Goal: Task Accomplishment & Management: Complete application form

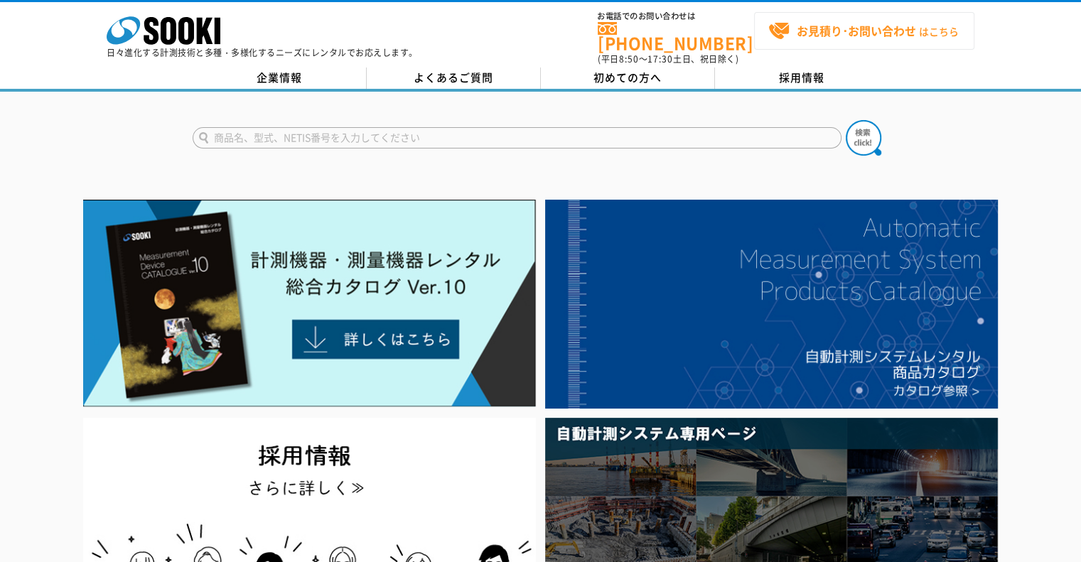
drag, startPoint x: 849, startPoint y: 31, endPoint x: 874, endPoint y: 33, distance: 25.0
click at [850, 31] on strong "お見積り･お問い合わせ" at bounding box center [856, 30] width 119 height 17
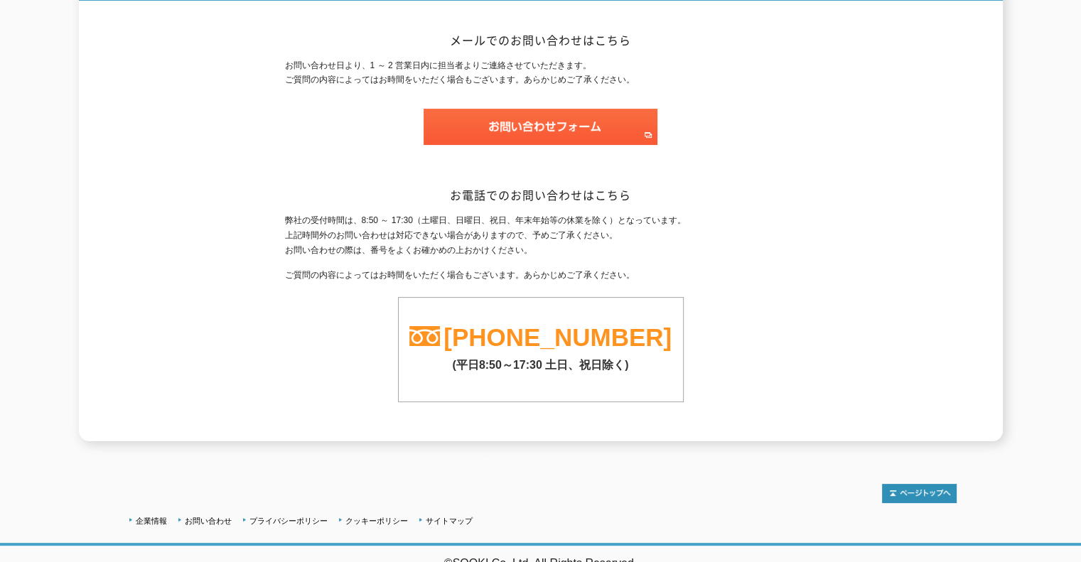
scroll to position [85, 0]
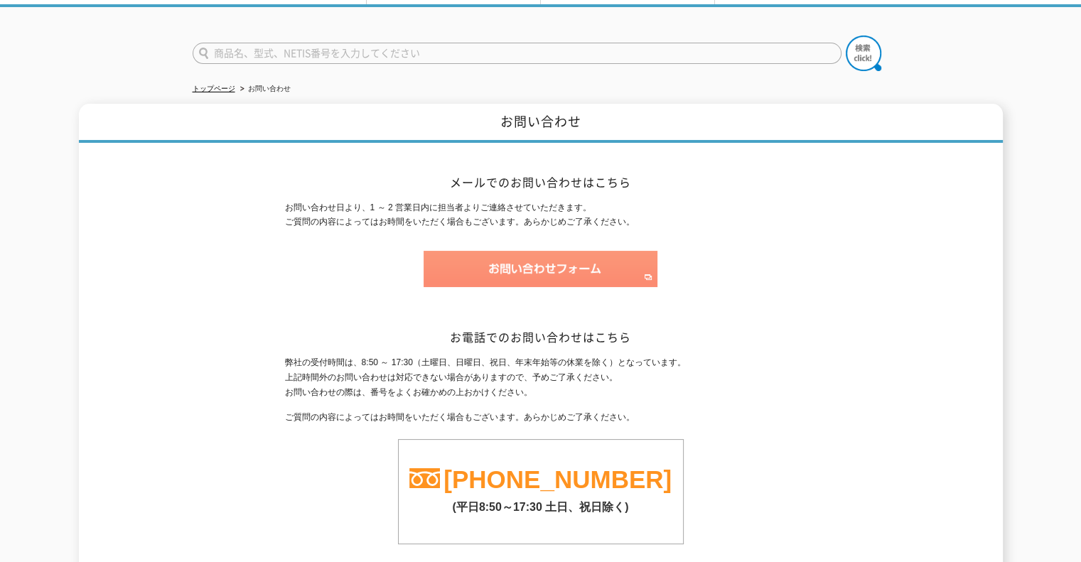
click at [555, 269] on img at bounding box center [541, 269] width 234 height 36
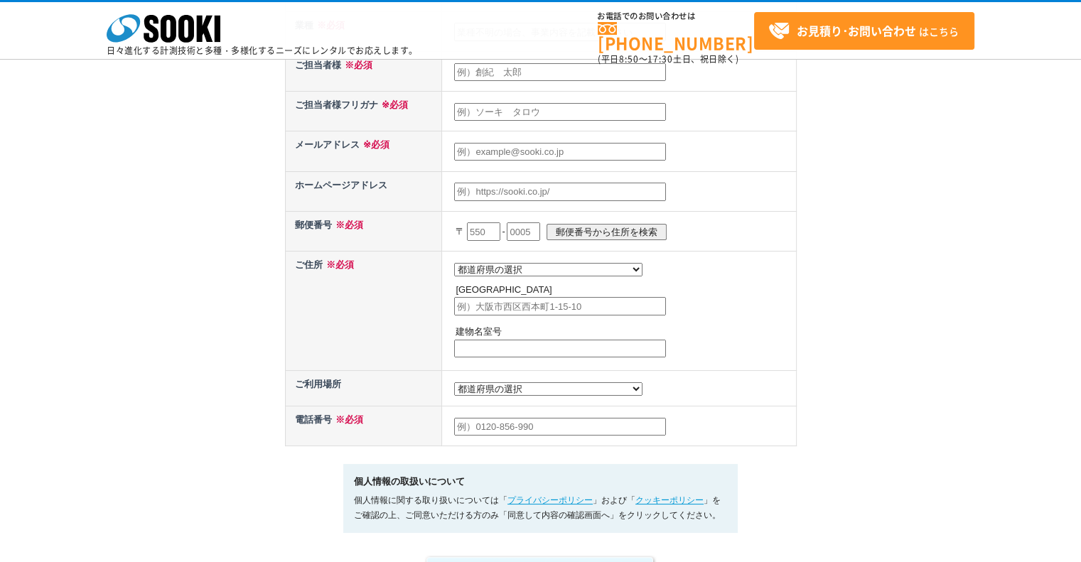
scroll to position [663, 0]
